Goal: Task Accomplishment & Management: Manage account settings

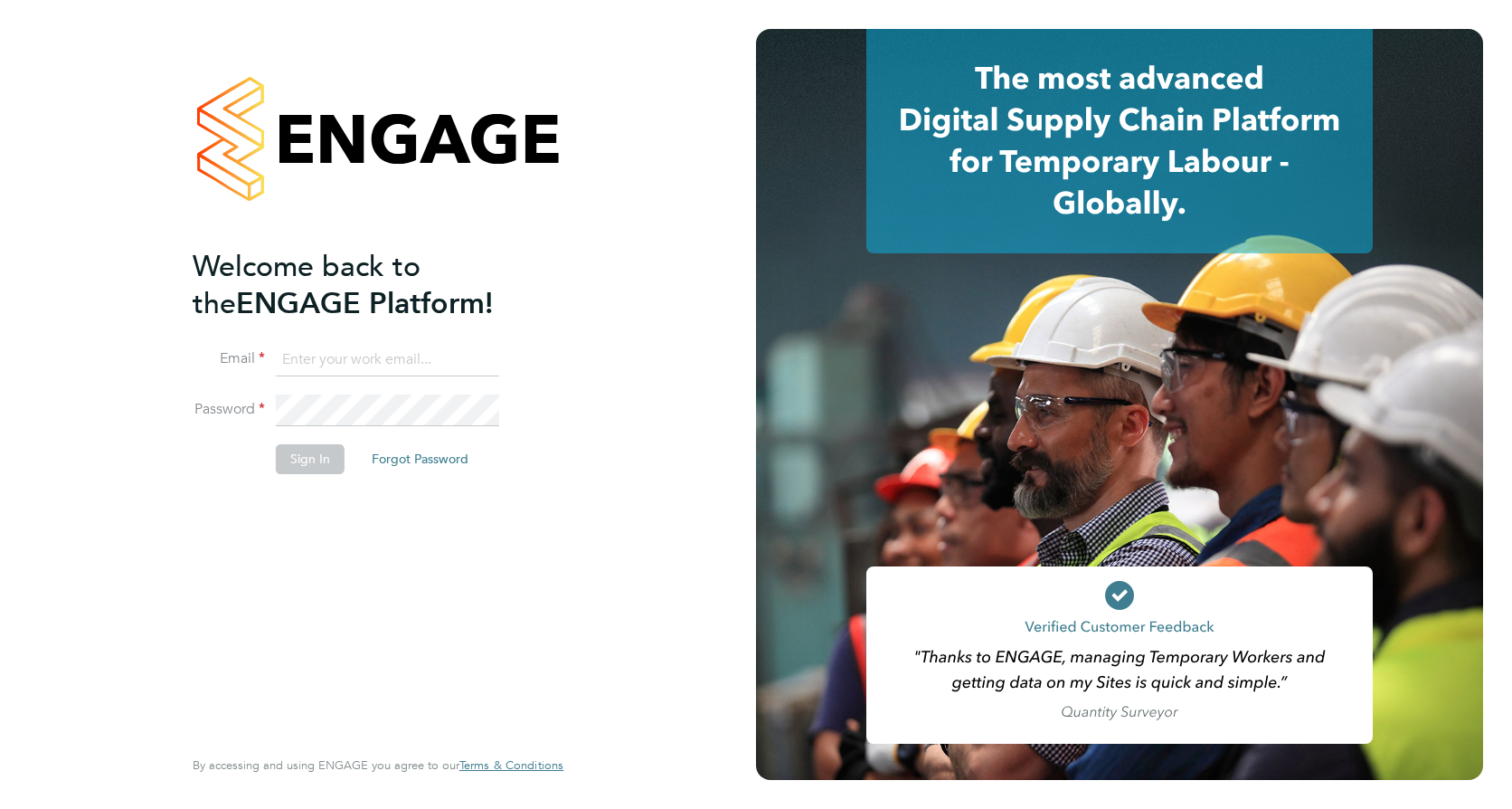
click at [327, 355] on input at bounding box center [387, 360] width 223 height 33
type input "nikki.haynes@vistry.co.uk"
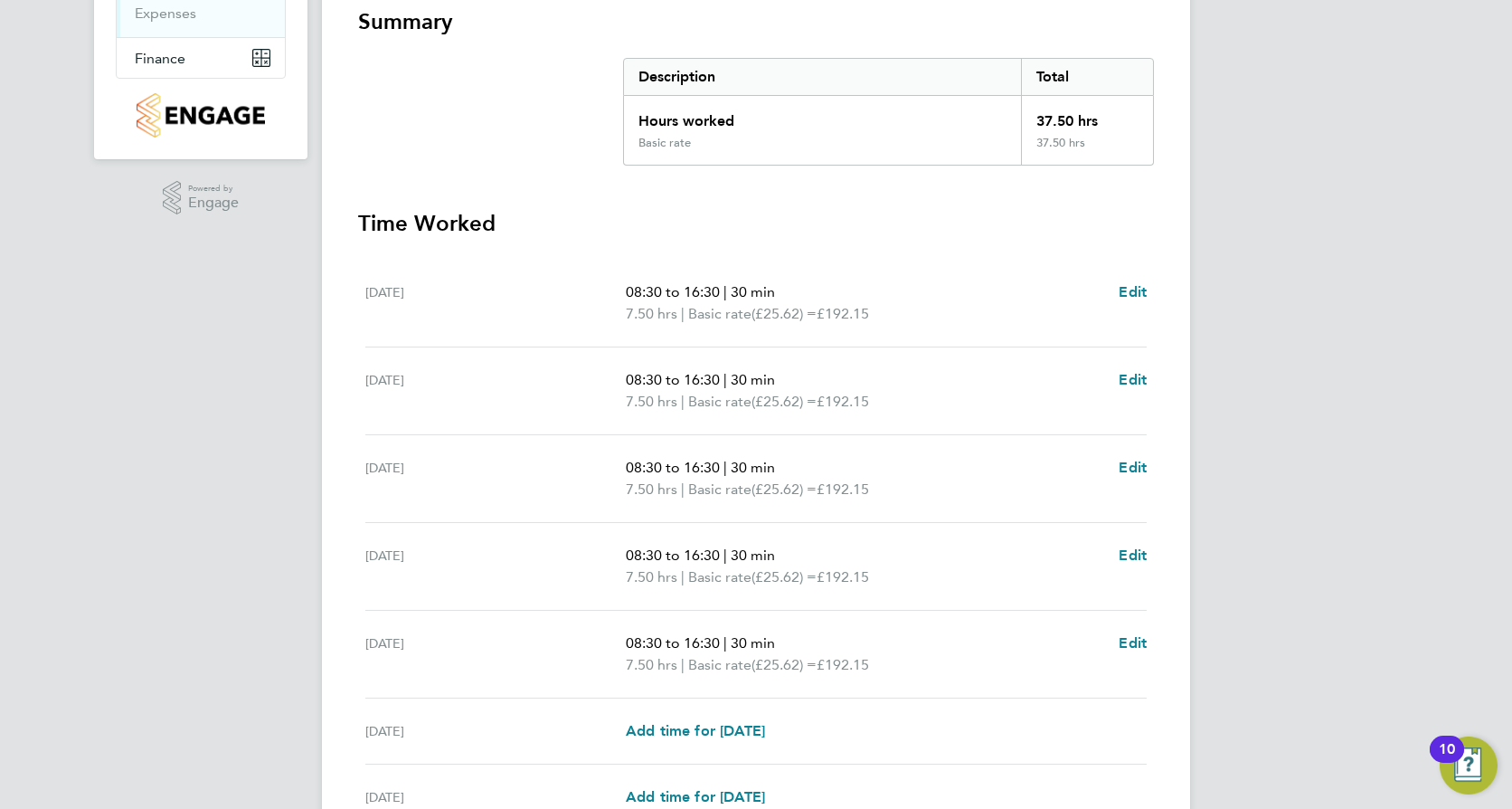
scroll to position [513, 0]
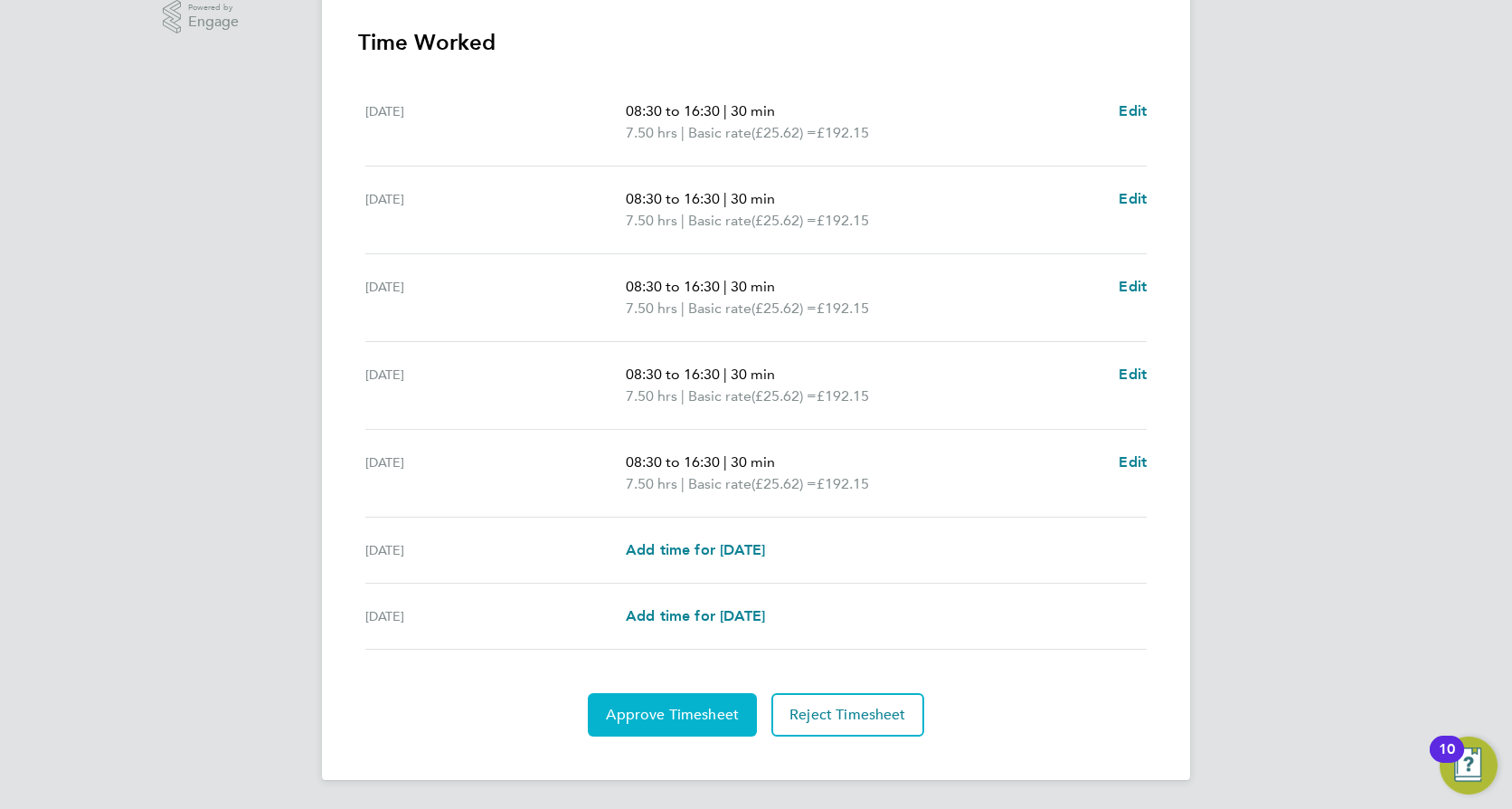
click at [668, 718] on span "Approve Timesheet" at bounding box center [672, 714] width 133 height 18
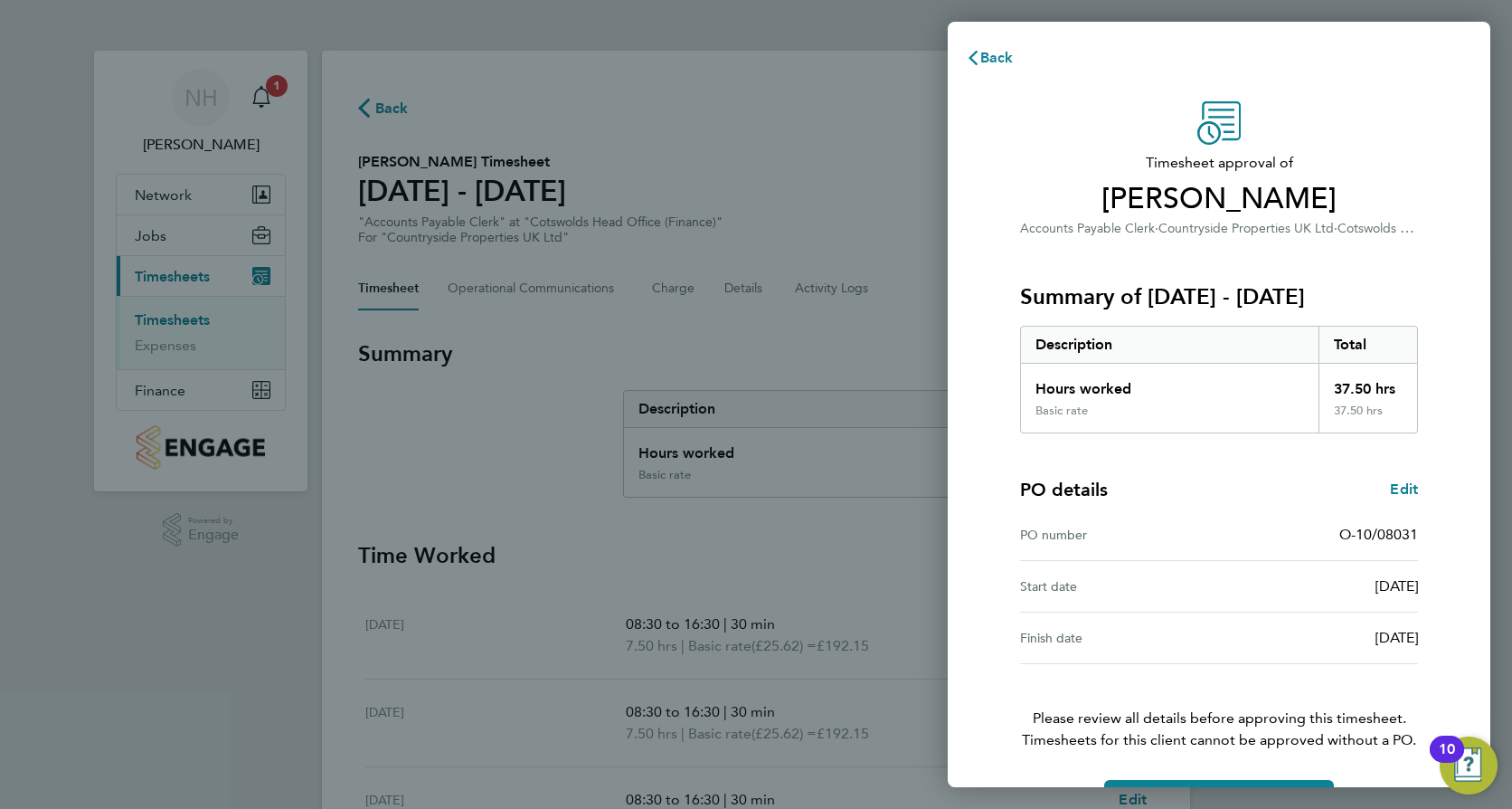
scroll to position [58, 0]
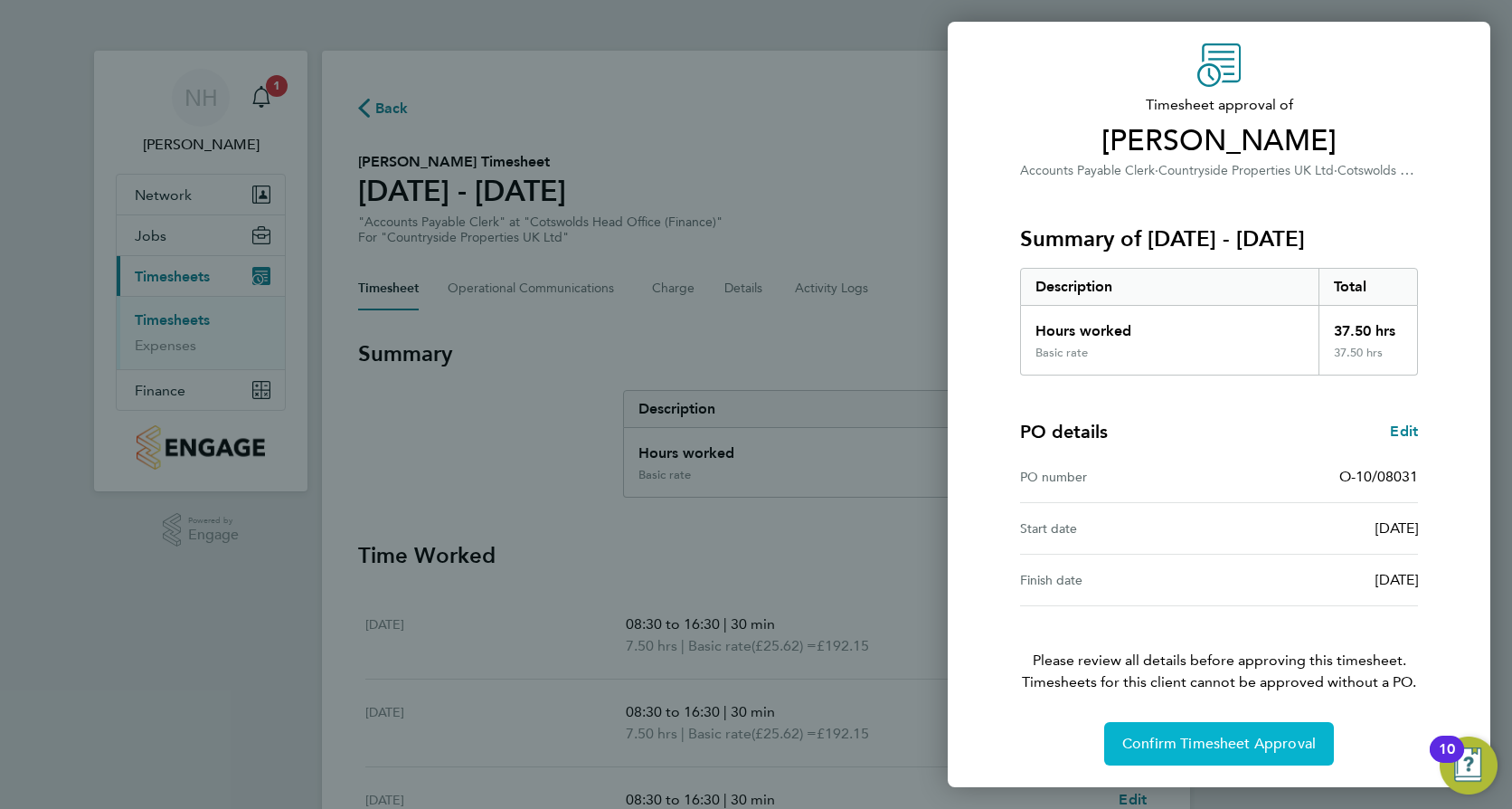
click at [1213, 739] on span "Confirm Timesheet Approval" at bounding box center [1219, 743] width 193 height 18
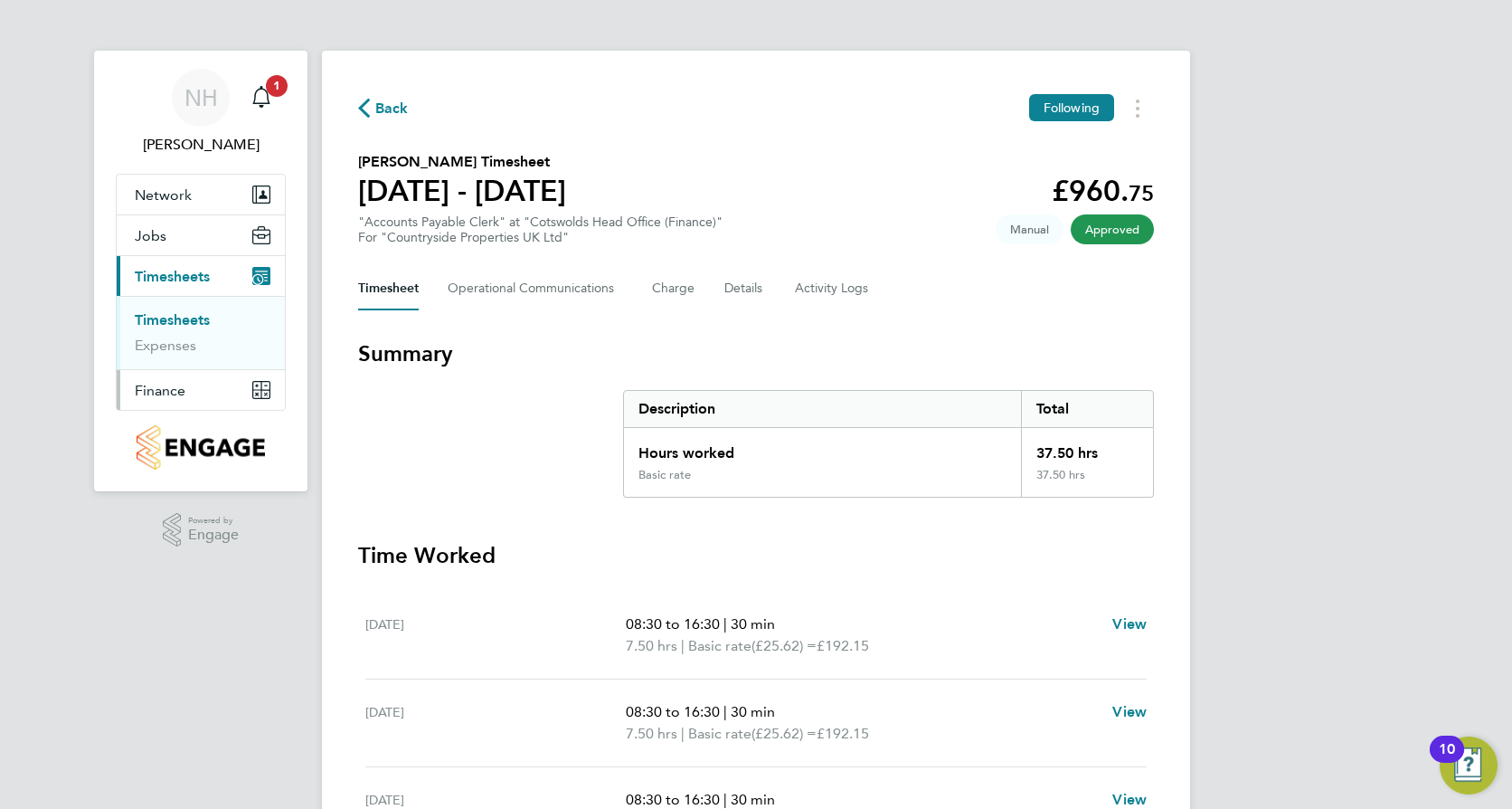
click at [152, 394] on span "Finance" at bounding box center [160, 390] width 51 height 17
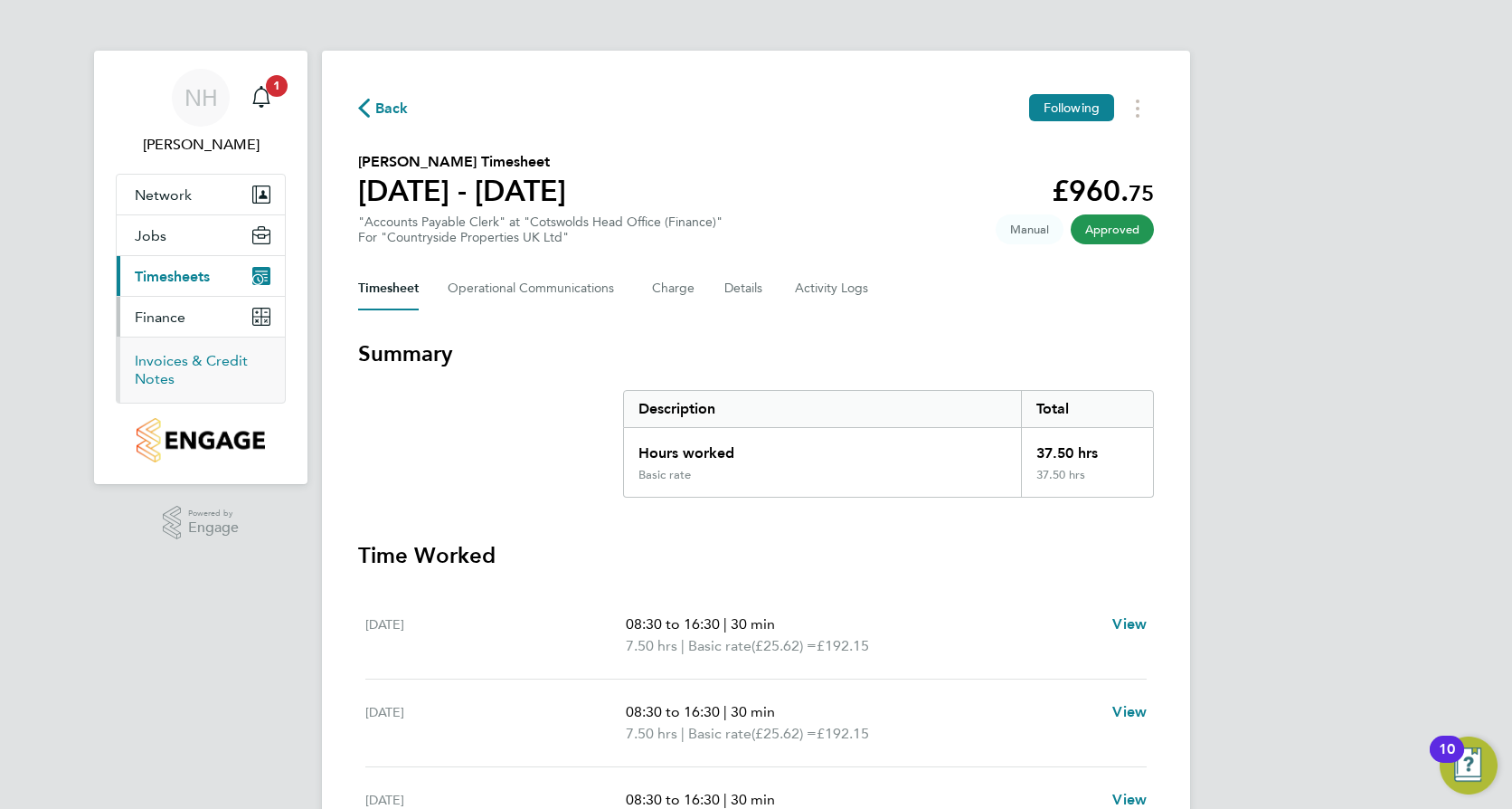
click at [192, 362] on link "Invoices & Credit Notes" at bounding box center [191, 369] width 113 height 35
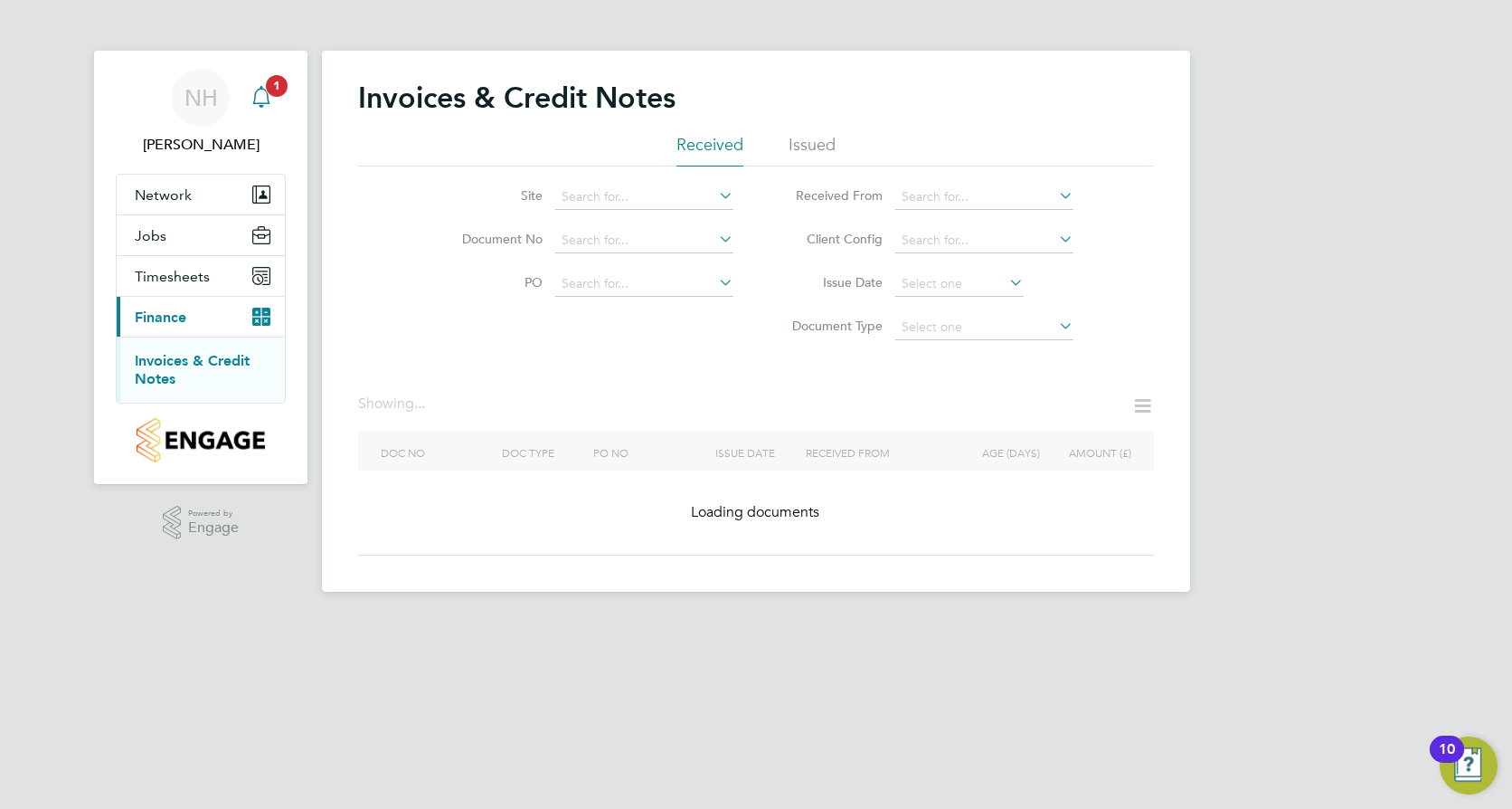
click at [272, 101] on div "Main navigation" at bounding box center [261, 97] width 36 height 36
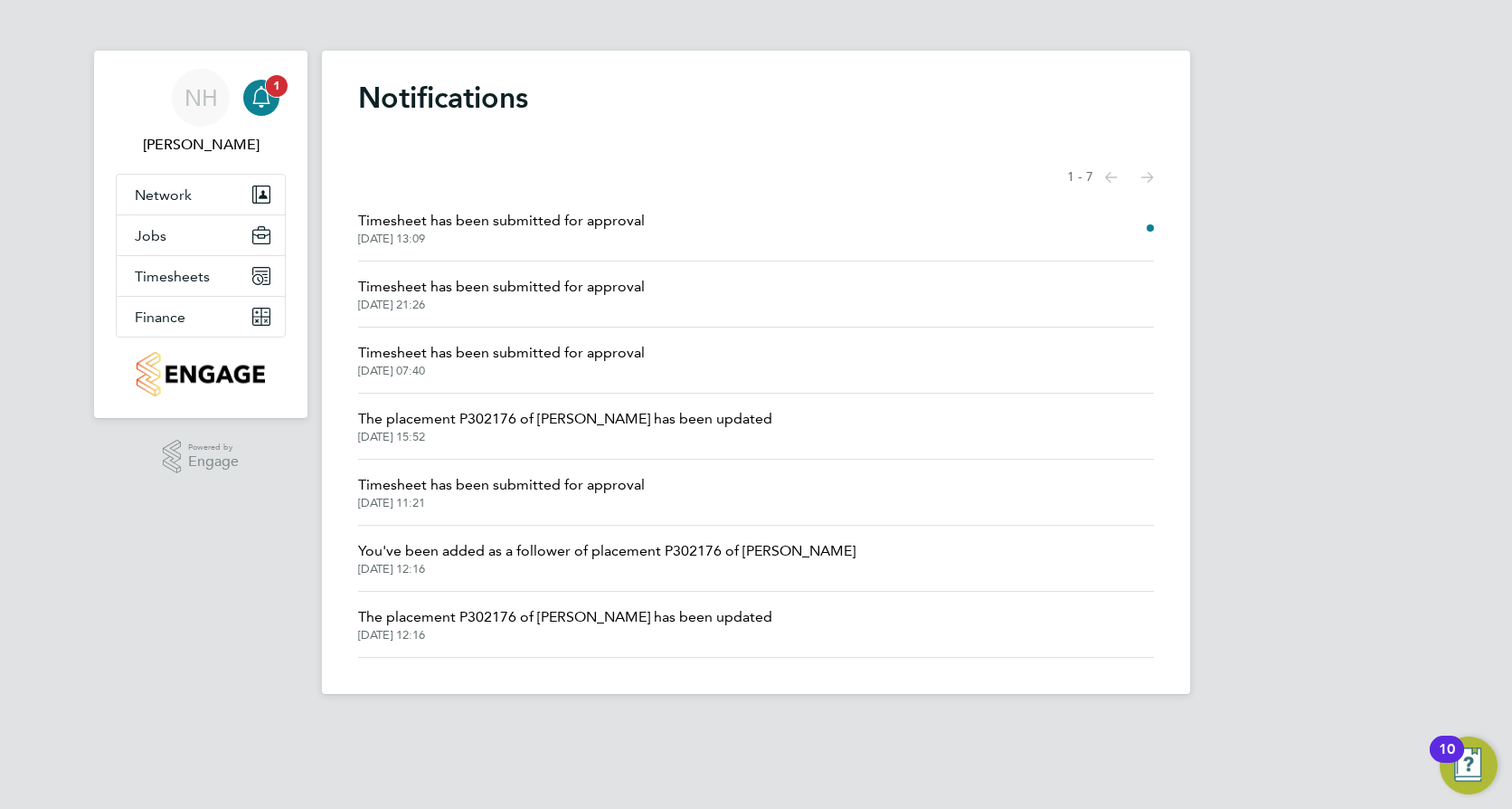
click at [272, 101] on div "Main navigation" at bounding box center [261, 97] width 36 height 36
click at [263, 91] on icon "Main navigation" at bounding box center [261, 96] width 22 height 22
click at [222, 563] on div "NH [PERSON_NAME] Notifications 1 Applications: Network Team Members Sites Worke…" at bounding box center [756, 361] width 1512 height 723
click at [183, 279] on span "Timesheets" at bounding box center [173, 276] width 75 height 17
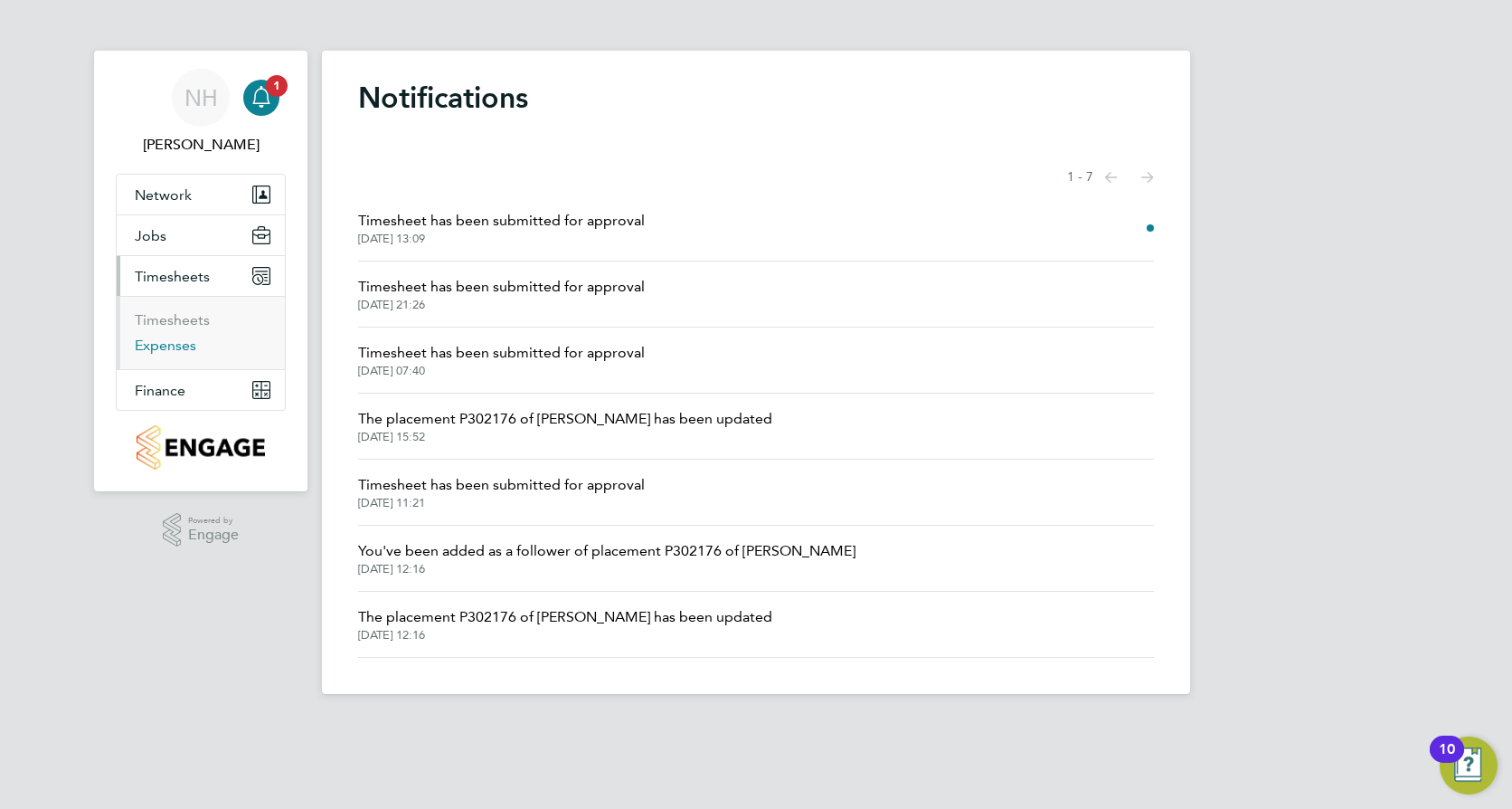
click at [168, 347] on link "Expenses" at bounding box center [165, 345] width 61 height 17
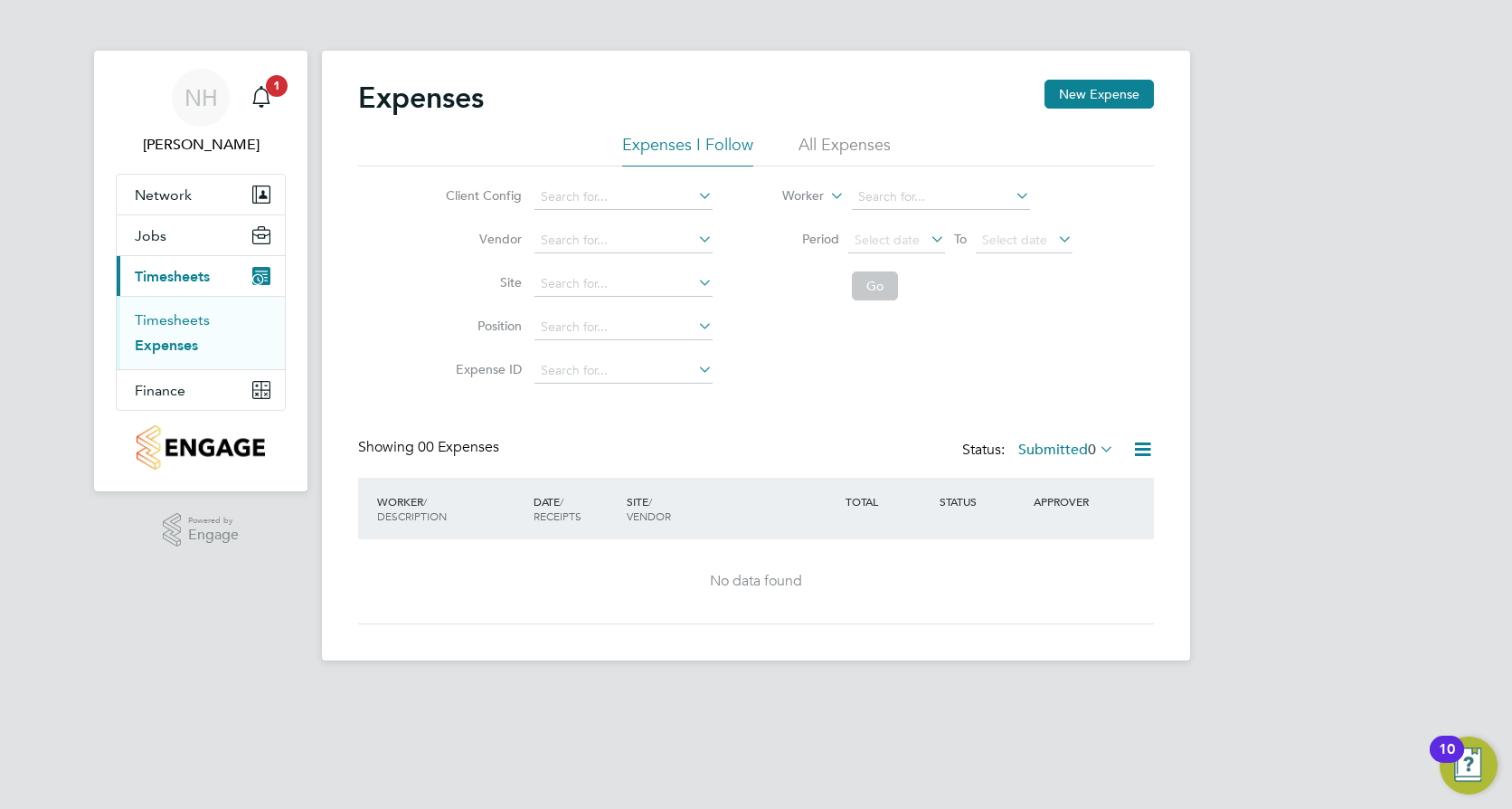
click at [167, 322] on link "Timesheets" at bounding box center [173, 320] width 75 height 17
